Goal: Task Accomplishment & Management: Manage account settings

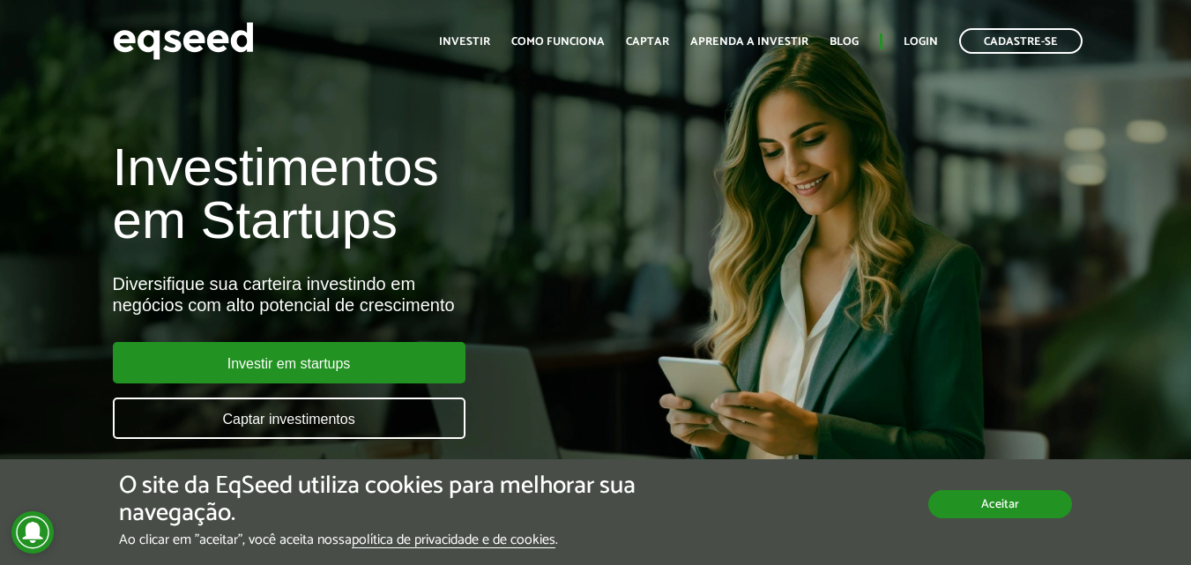
click at [1043, 517] on button "Aceitar" at bounding box center [1000, 504] width 144 height 28
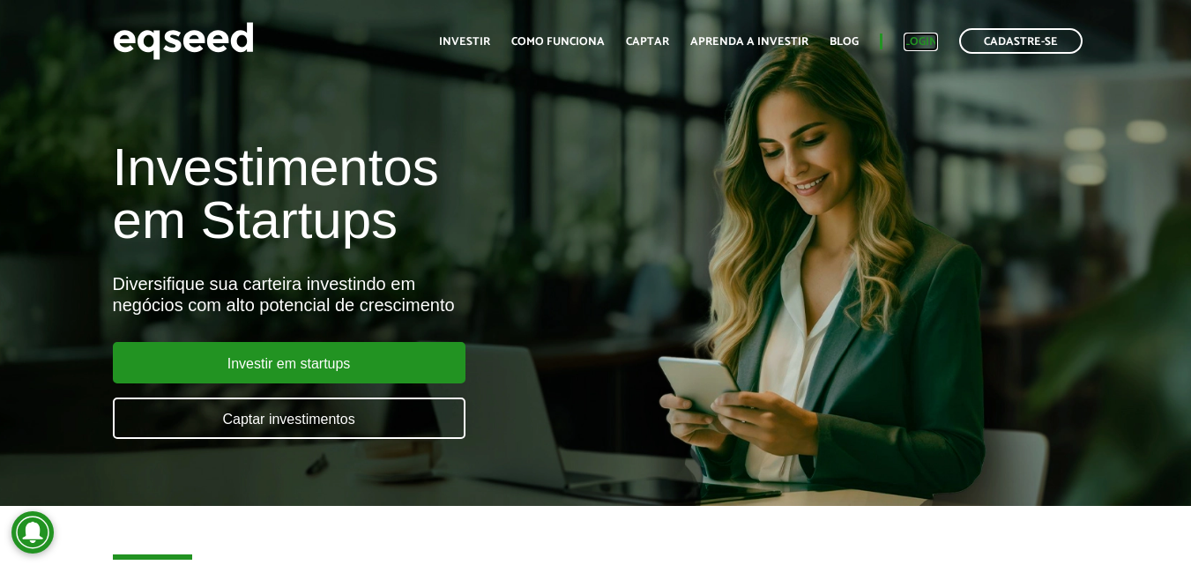
click at [923, 39] on link "Login" at bounding box center [921, 41] width 34 height 11
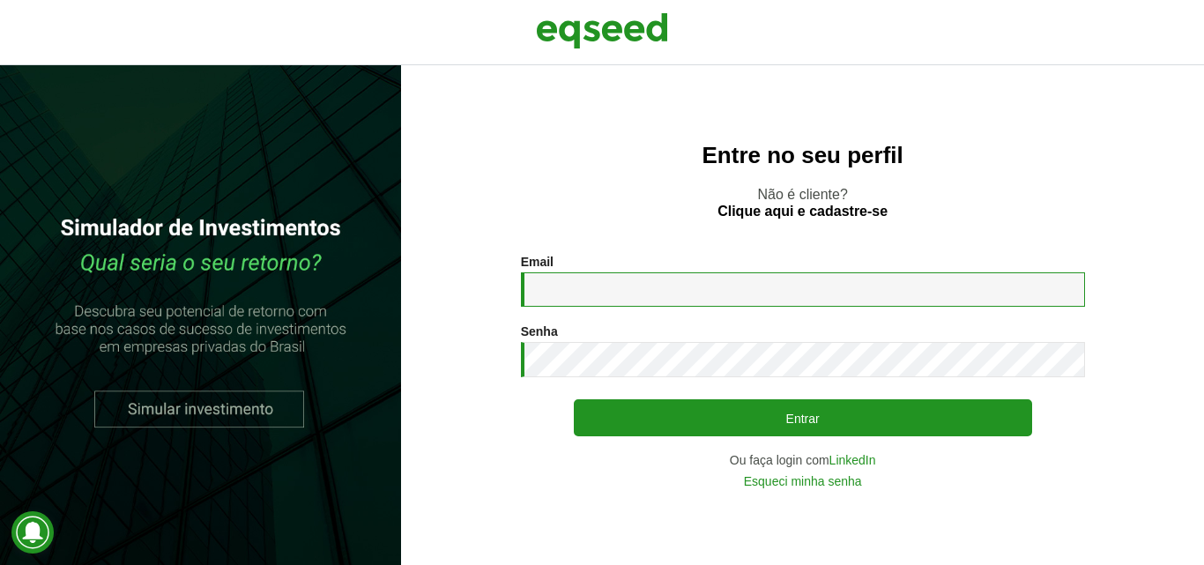
click at [733, 300] on input "Email *" at bounding box center [803, 289] width 564 height 34
type input "**********"
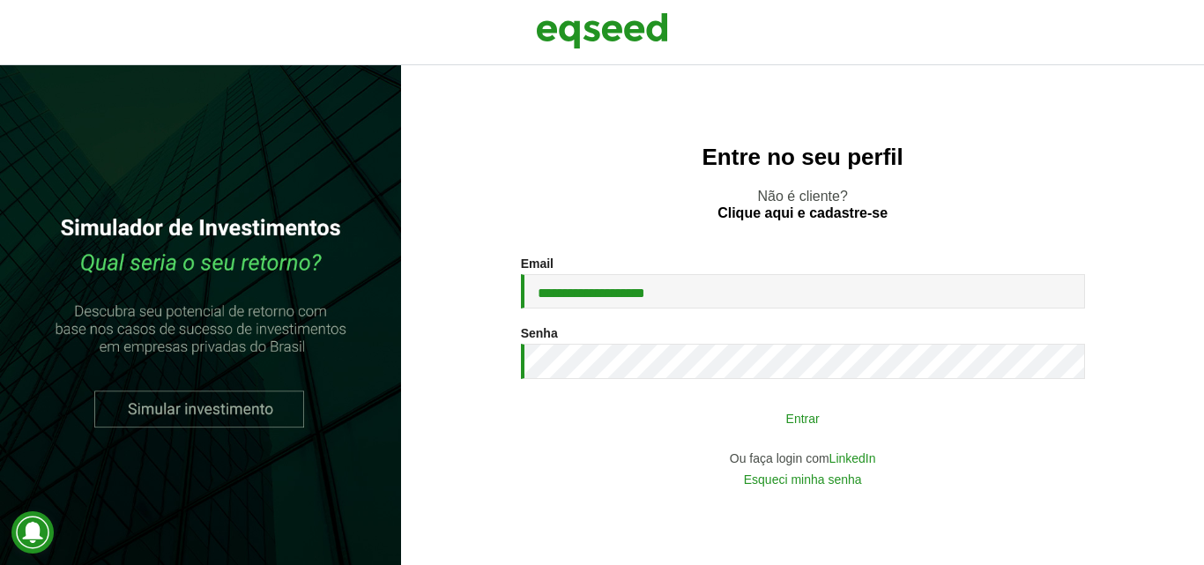
click at [770, 416] on button "Entrar" at bounding box center [803, 418] width 458 height 34
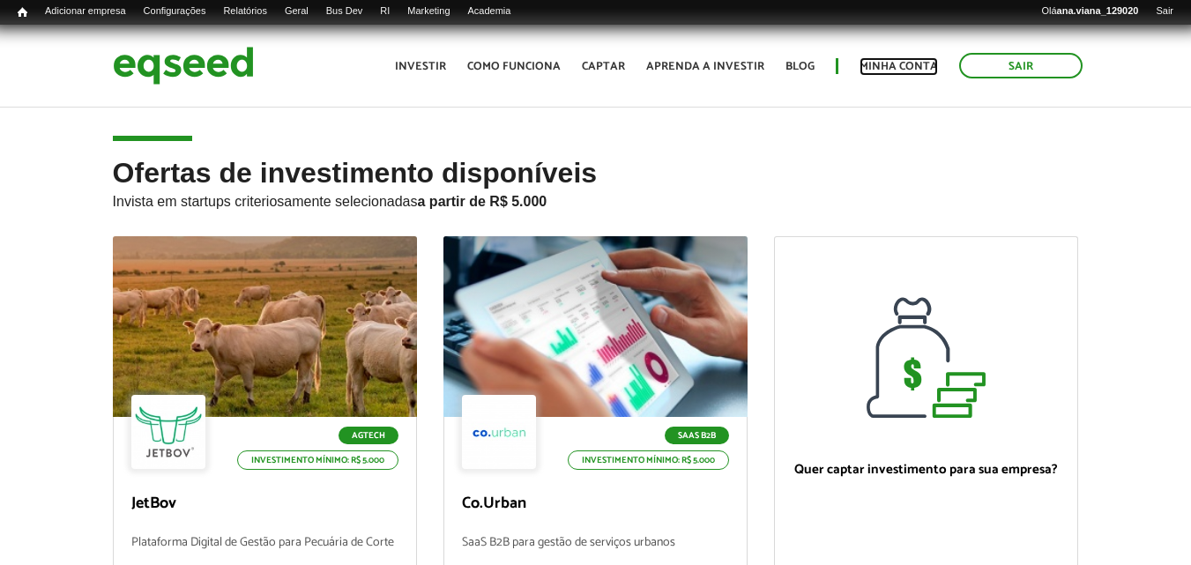
click at [889, 63] on link "Minha conta" at bounding box center [899, 66] width 78 height 11
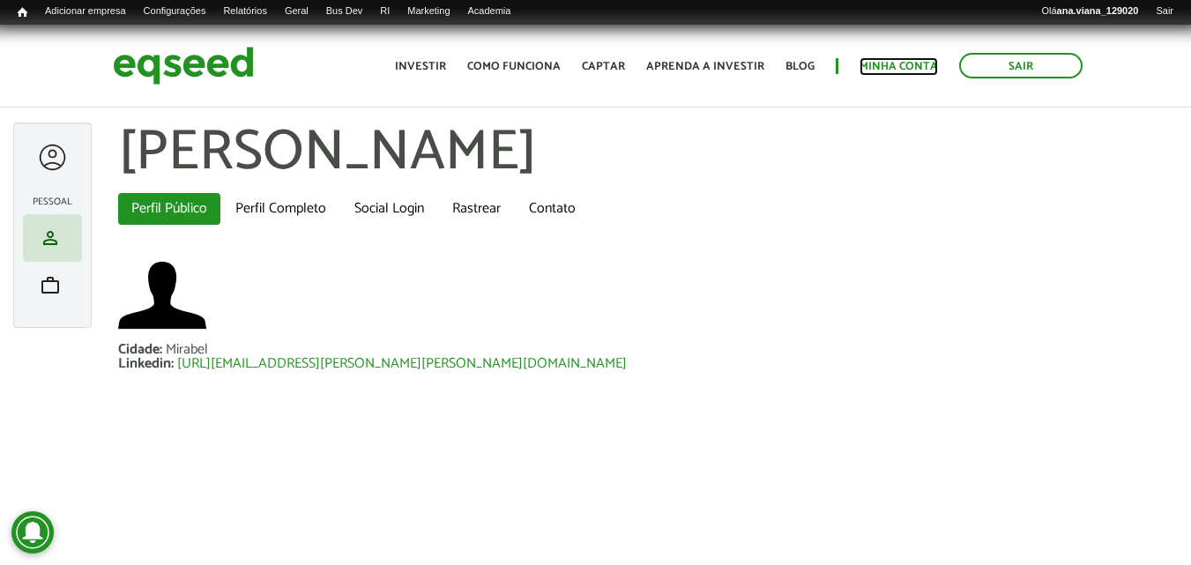
click at [880, 72] on link "Minha conta" at bounding box center [899, 66] width 78 height 11
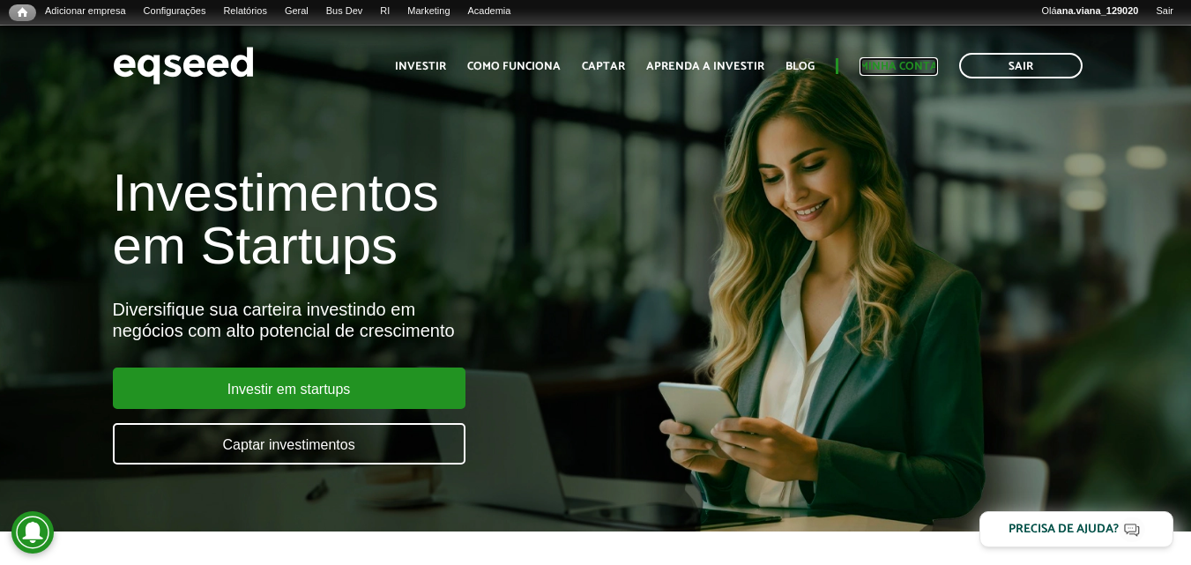
click at [924, 71] on link "Minha conta" at bounding box center [899, 66] width 78 height 11
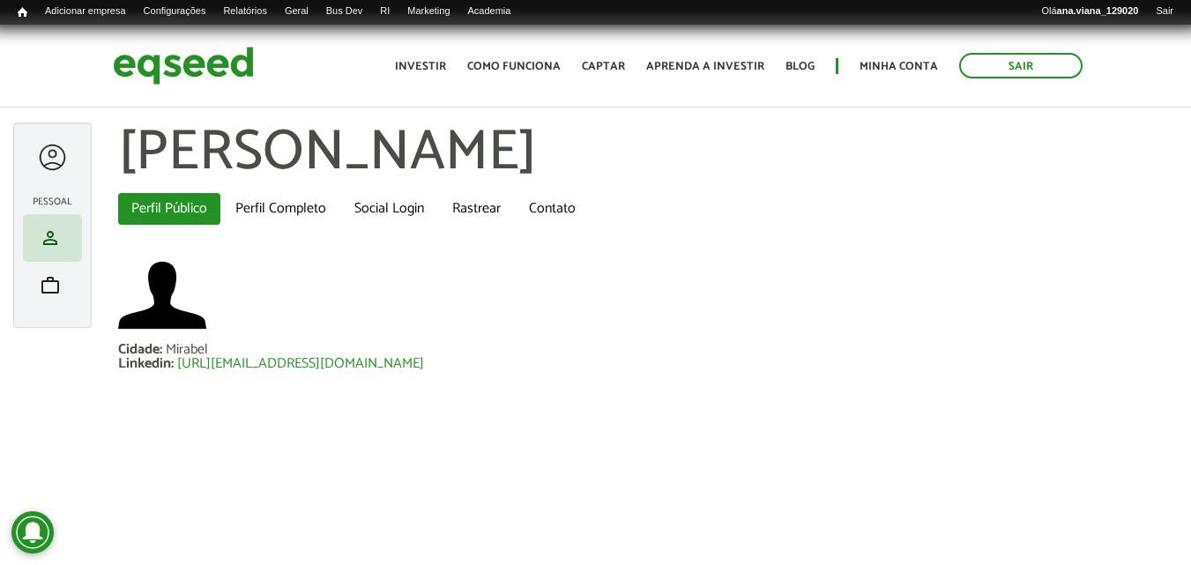
click at [909, 491] on article "Ana Viana left_panel_close Pessoal person Meu perfil finance_mode Minha simulaç…" at bounding box center [595, 307] width 1191 height 529
